Goal: Navigation & Orientation: Find specific page/section

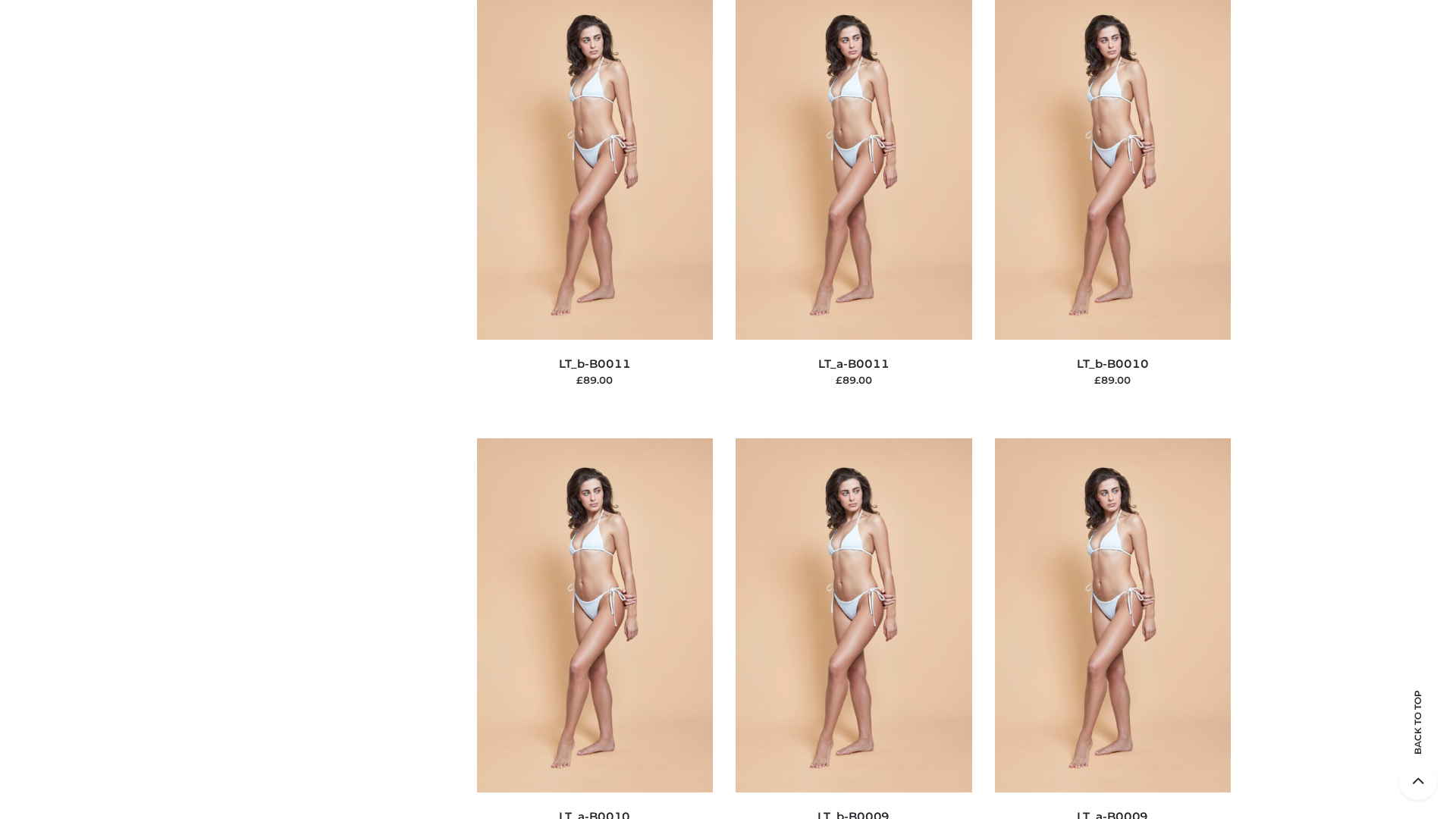
scroll to position [6813, 0]
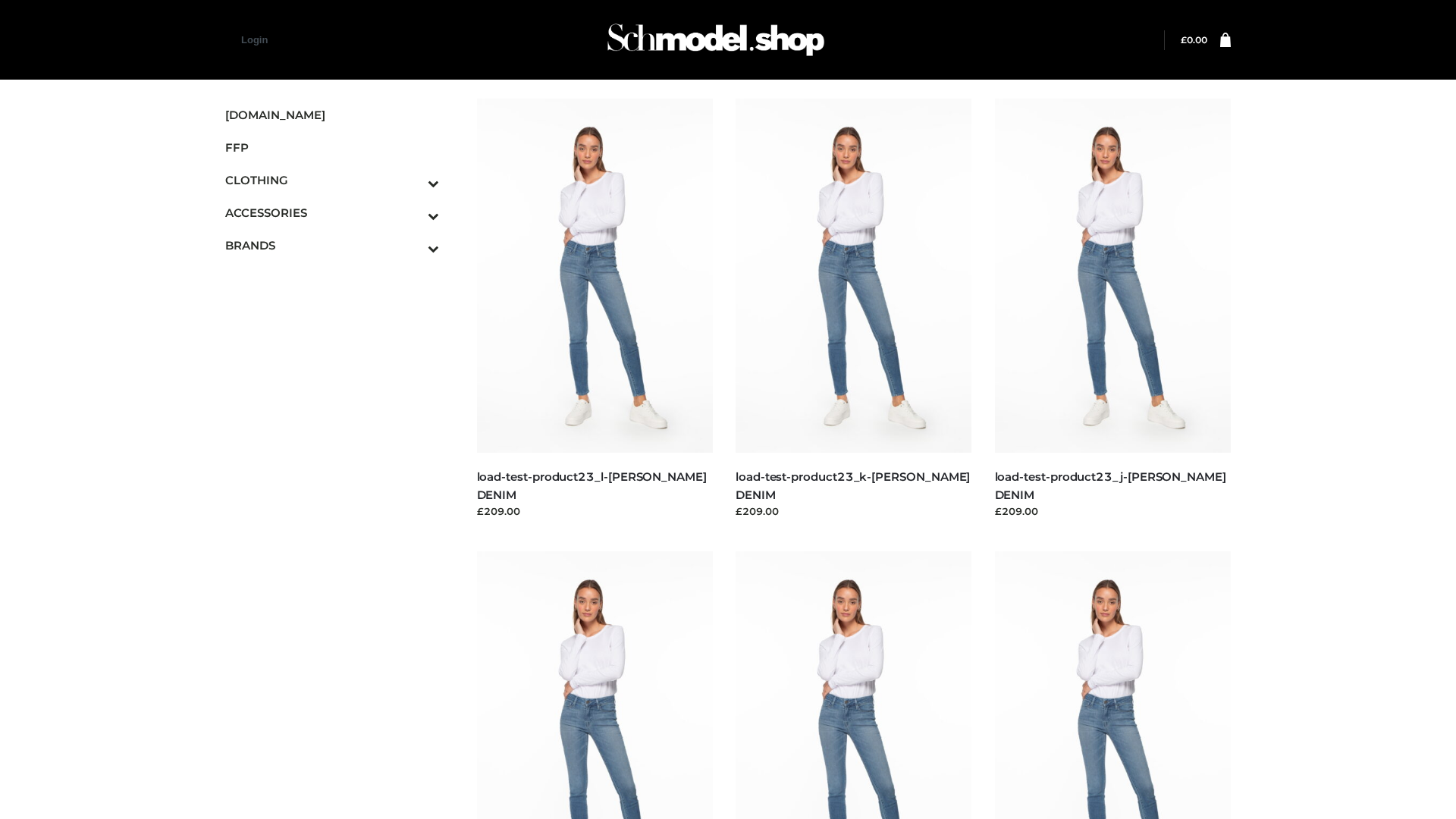
scroll to position [1331, 0]
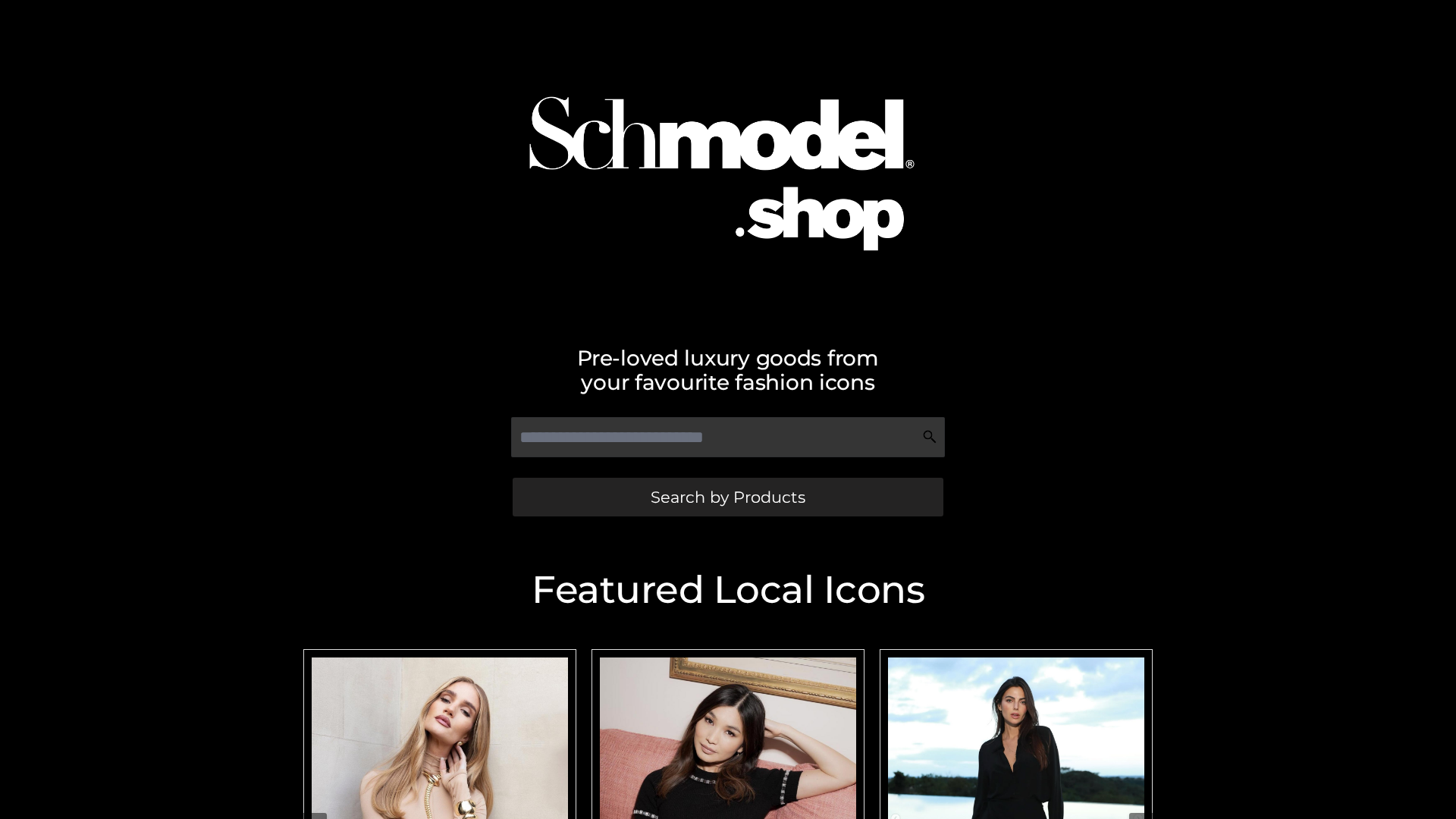
click at [727, 497] on span "Search by Products" at bounding box center [728, 497] width 155 height 16
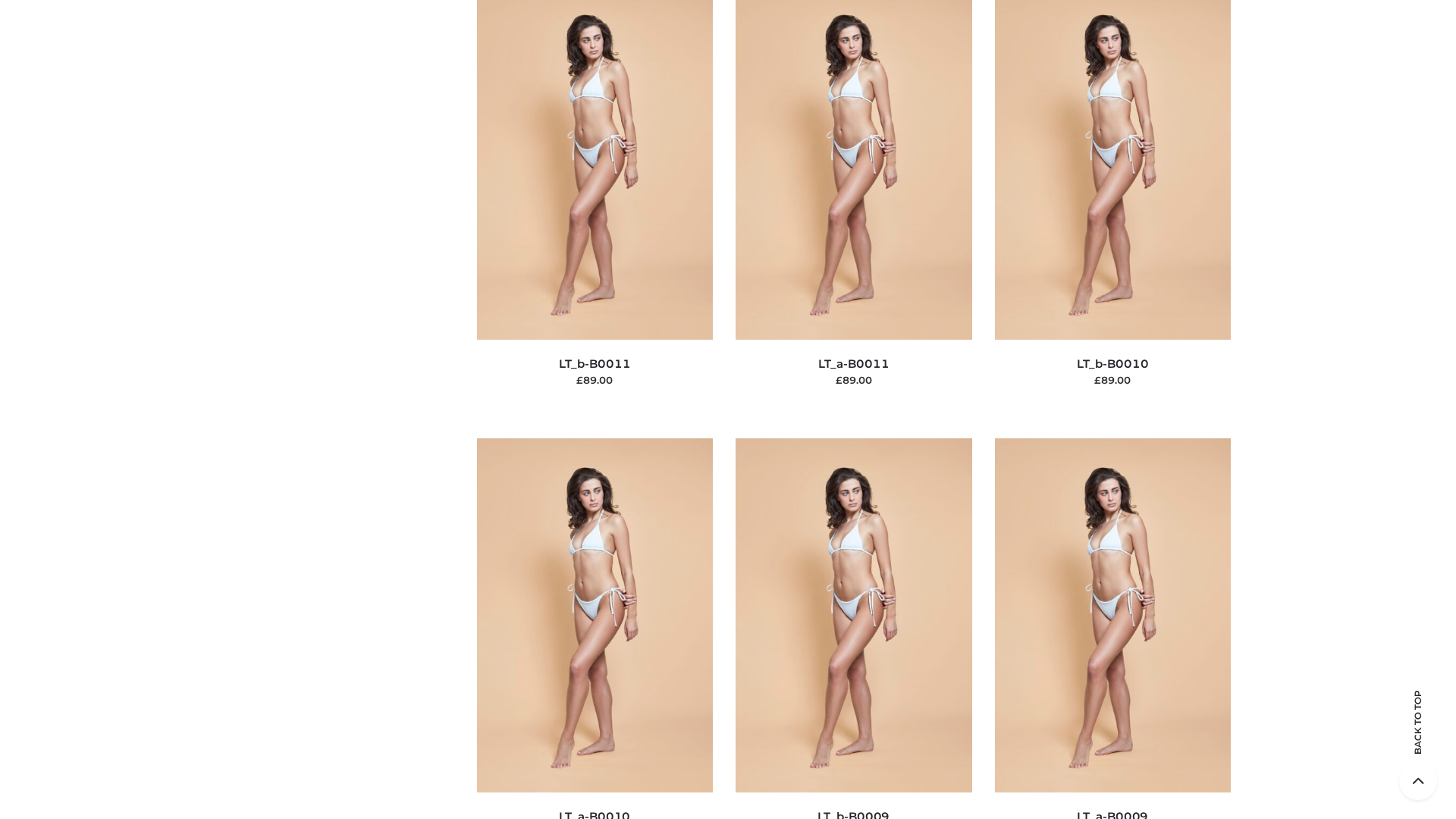
scroll to position [6813, 0]
